Goal: Information Seeking & Learning: Learn about a topic

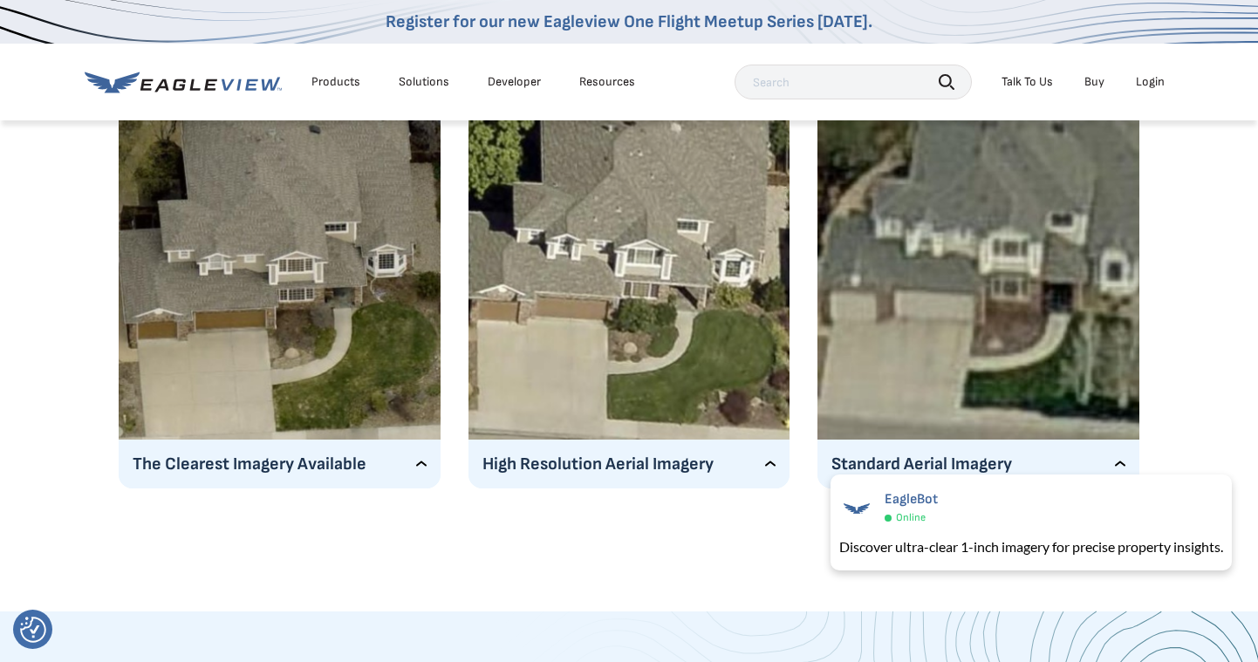
scroll to position [2966, 0]
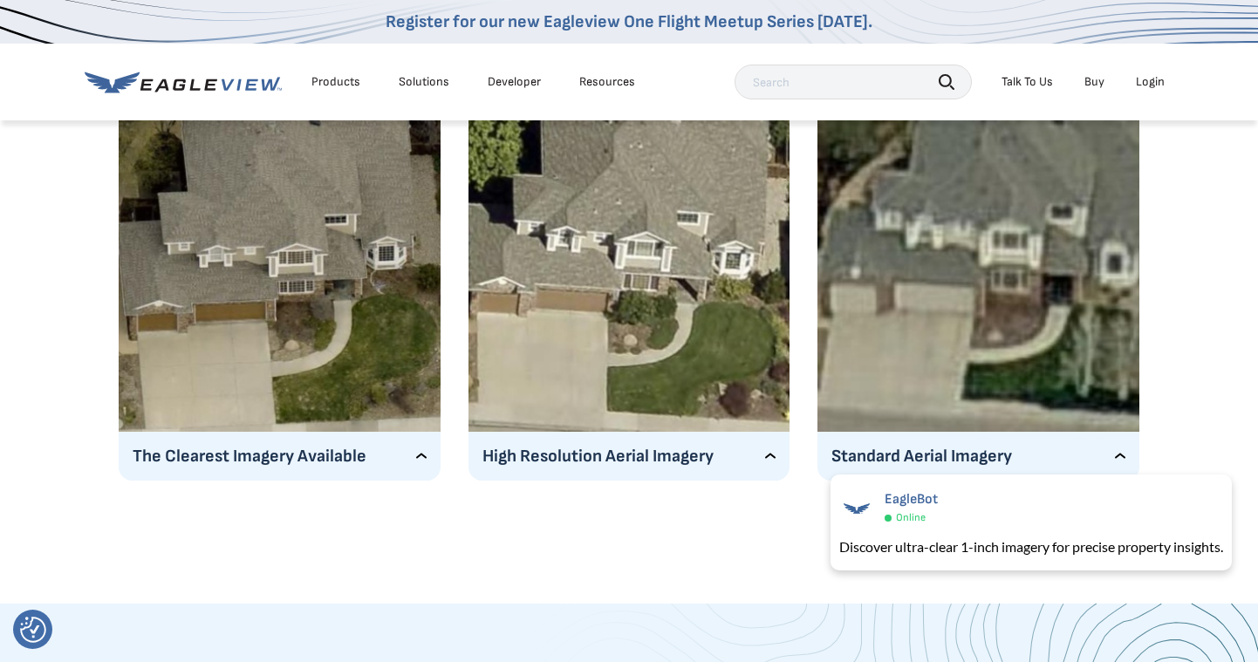
click at [422, 457] on p "The Clearest Imagery Available" at bounding box center [280, 456] width 294 height 28
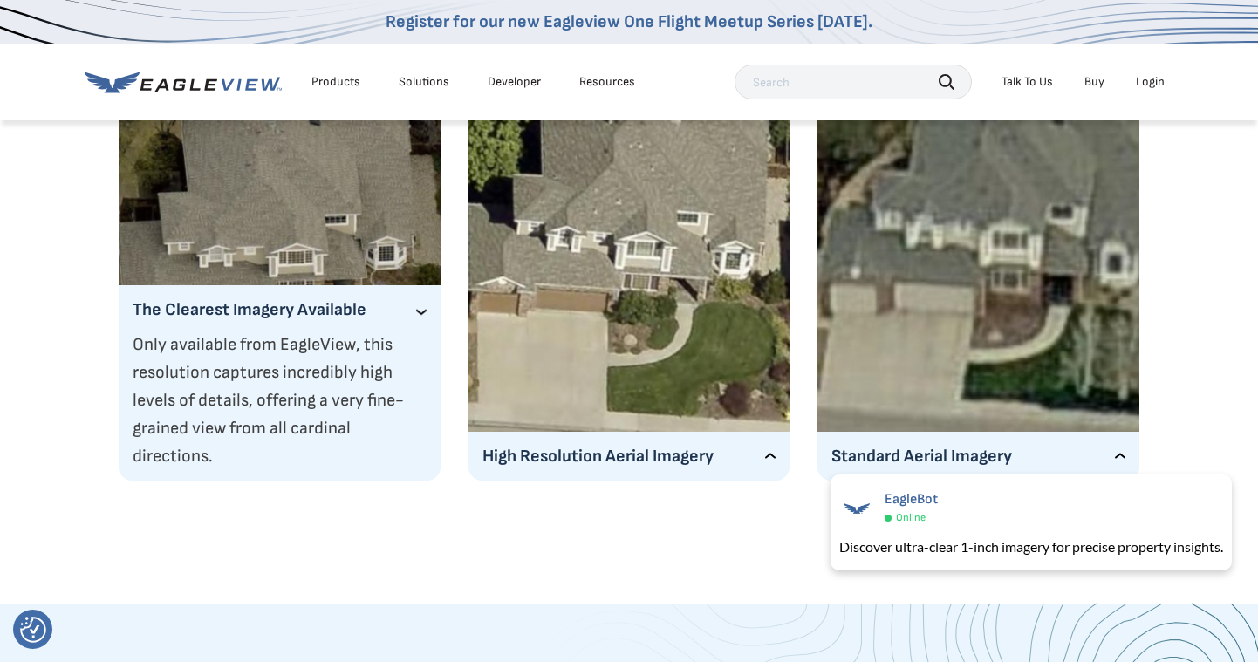
click at [410, 402] on p "Only available from EagleView, this resolution captures incredibly high levels …" at bounding box center [280, 401] width 294 height 140
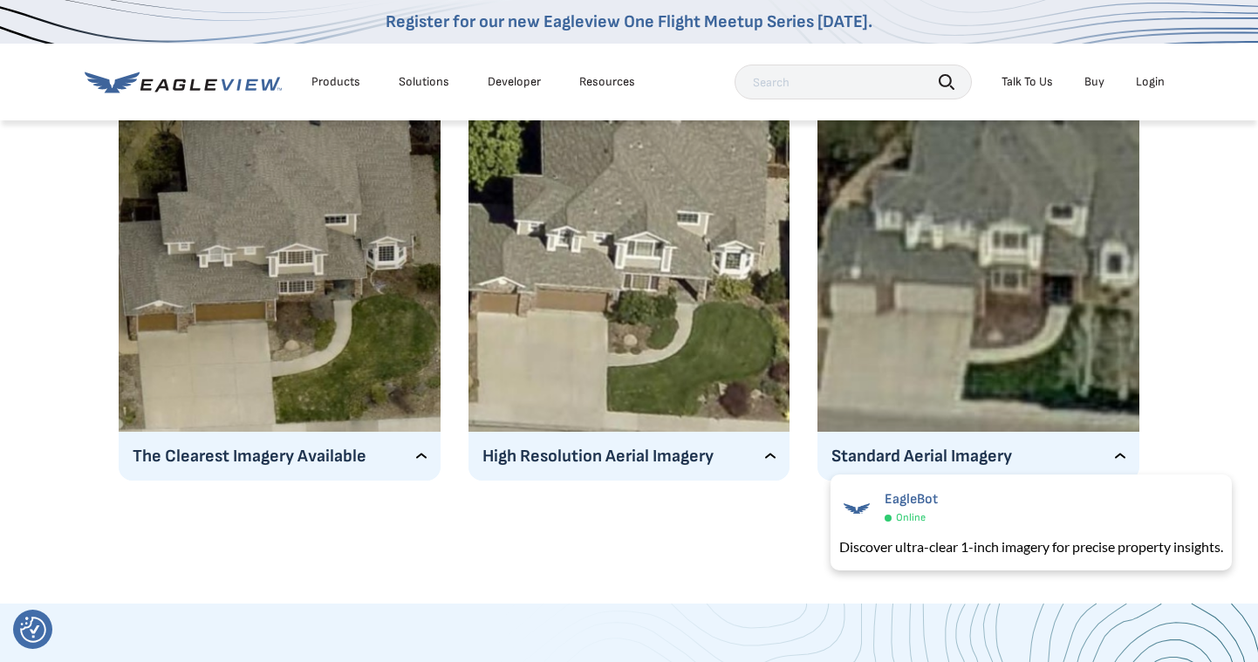
click at [762, 457] on p "High Resolution Aerial Imagery" at bounding box center [629, 456] width 294 height 28
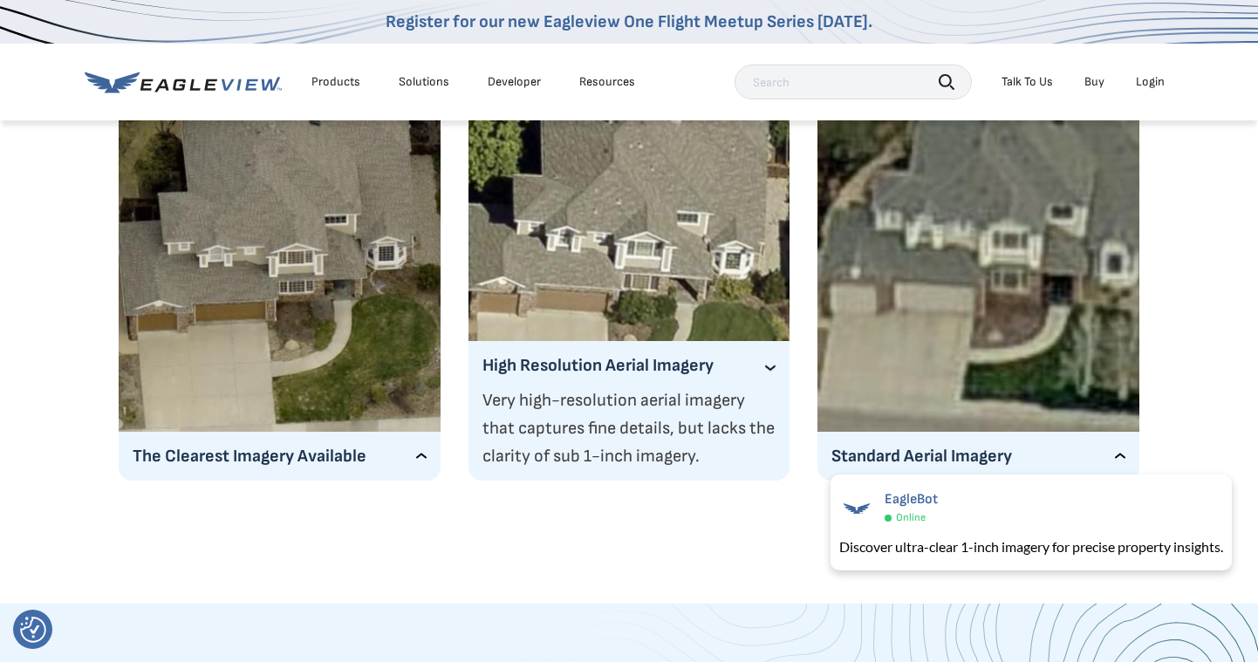
click at [762, 386] on p "Very high-resolution aerial imagery that captures fine details, but lacks the c…" at bounding box center [629, 428] width 294 height 84
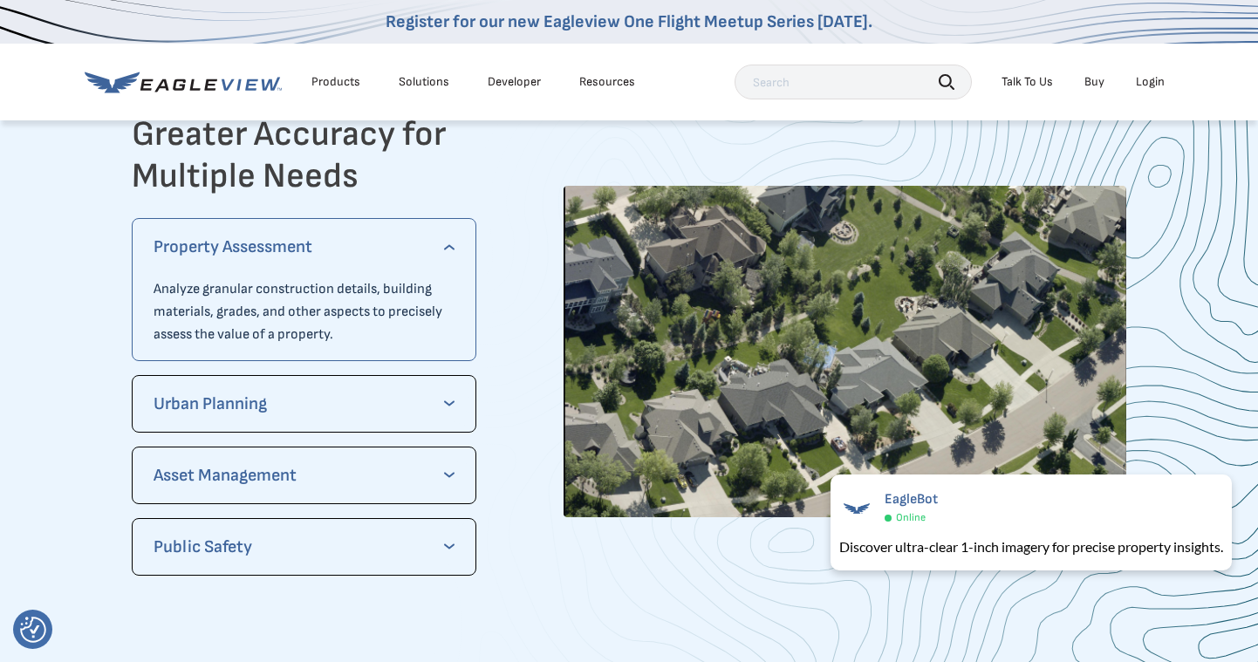
scroll to position [3577, 0]
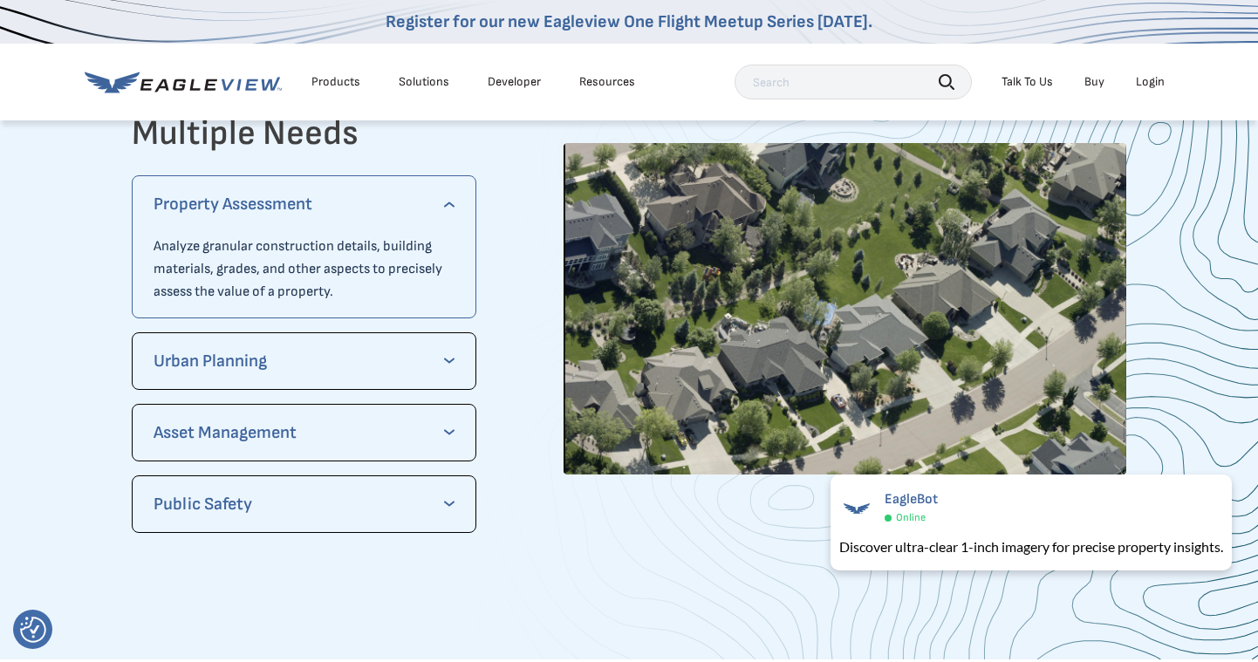
click at [440, 356] on p "Urban Planning" at bounding box center [304, 361] width 301 height 28
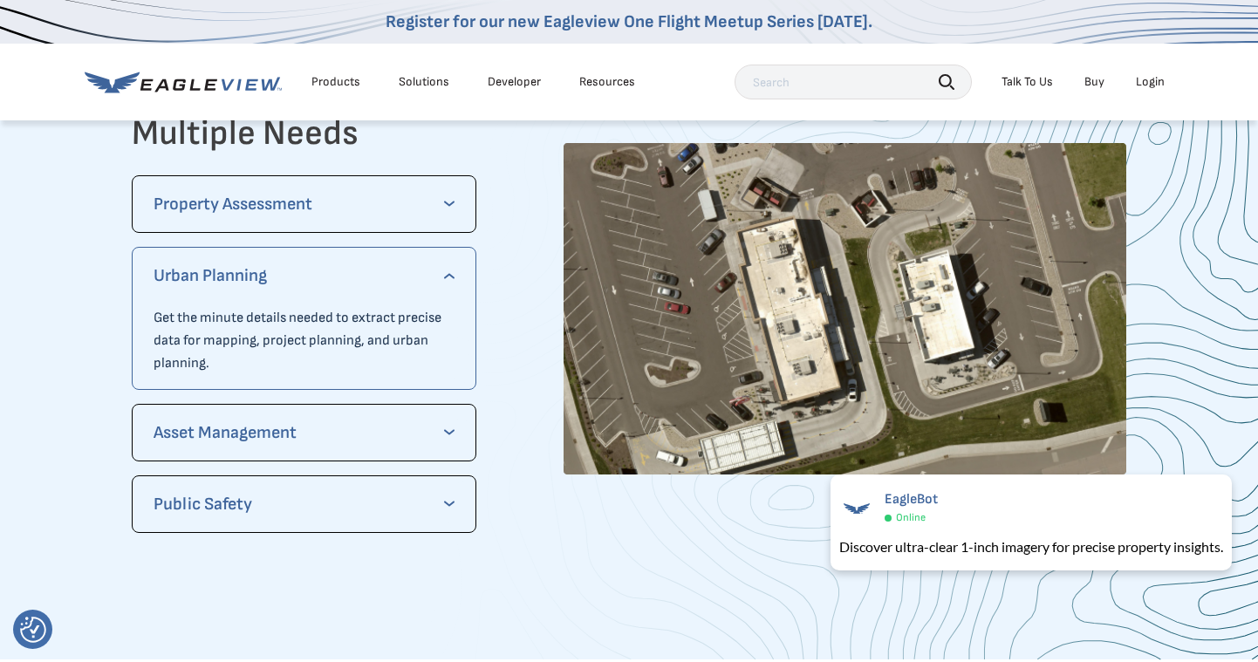
click at [450, 427] on p "Asset Management" at bounding box center [304, 433] width 301 height 28
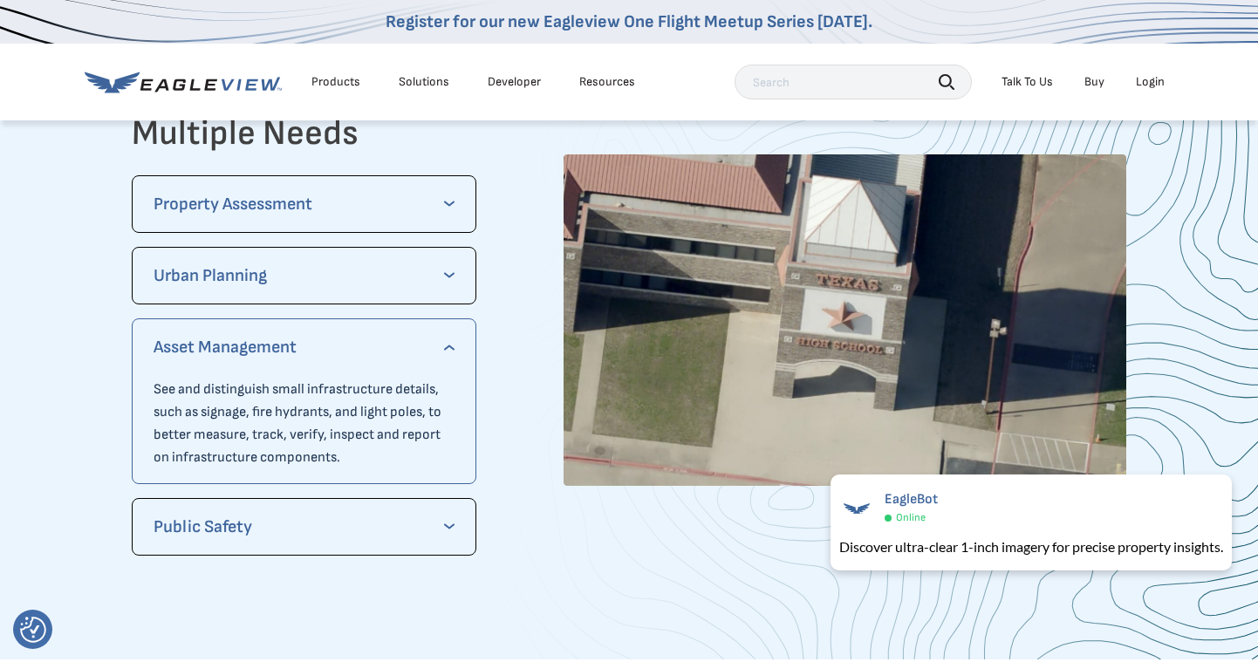
click at [441, 513] on p "Public Safety" at bounding box center [304, 527] width 301 height 28
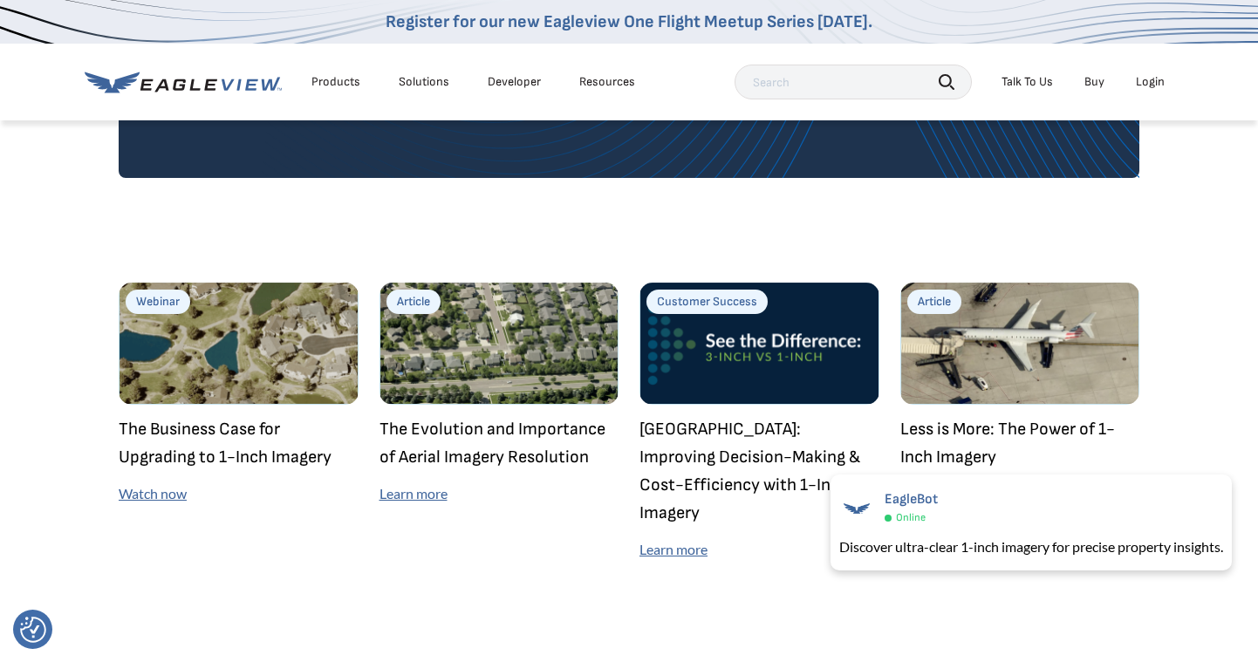
scroll to position [4885, 0]
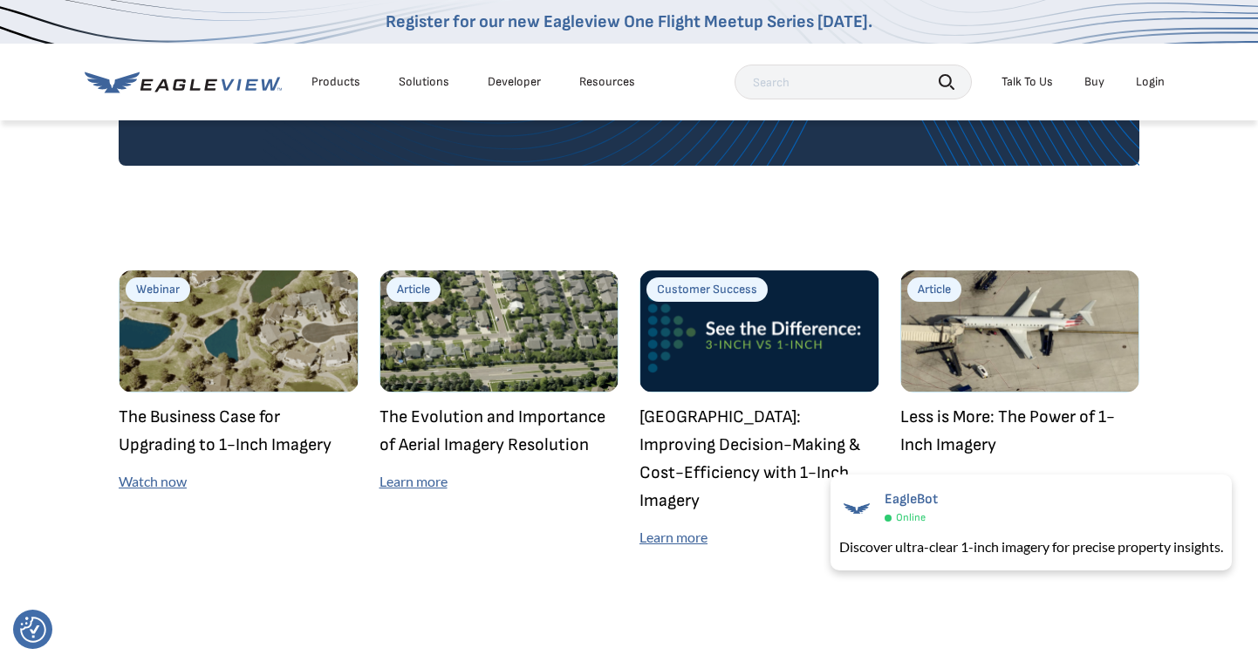
click at [489, 342] on img at bounding box center [499, 331] width 240 height 122
click at [429, 483] on link "Learn more" at bounding box center [413, 481] width 68 height 17
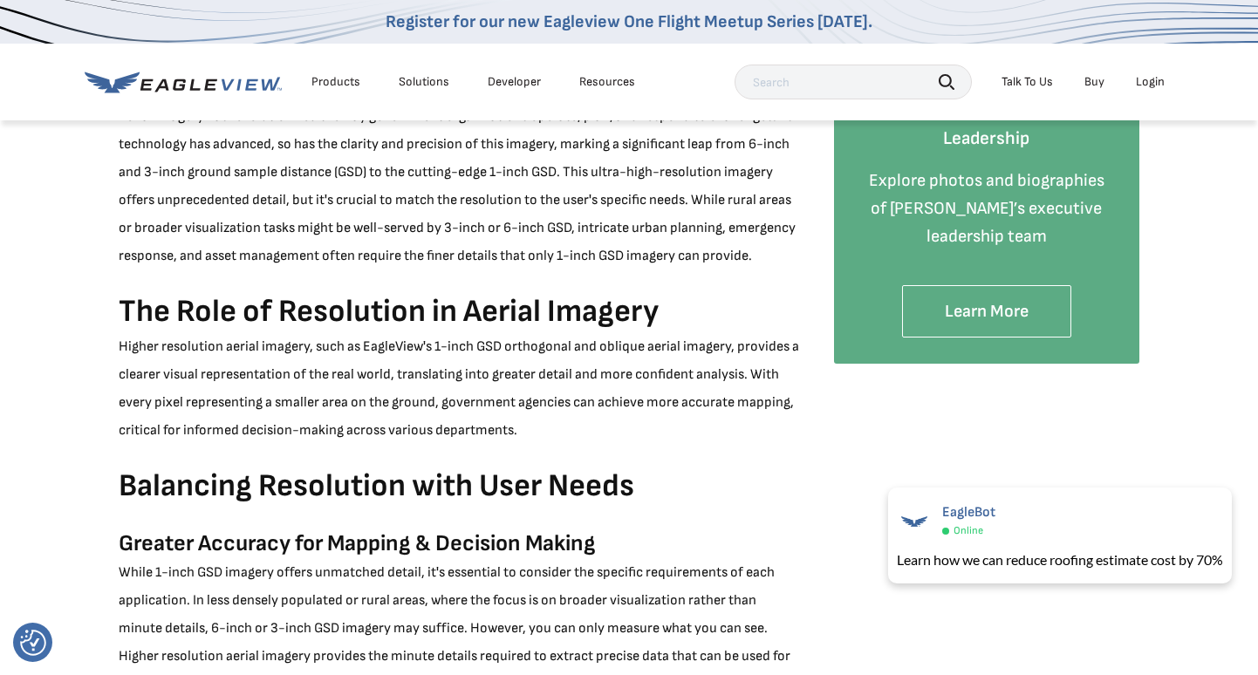
scroll to position [523, 0]
